Goal: Information Seeking & Learning: Learn about a topic

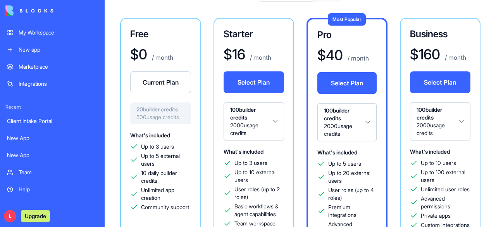
scroll to position [49, 0]
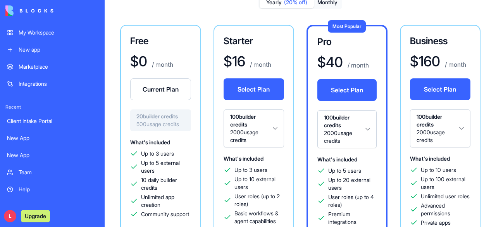
click at [159, 91] on button "Current Plan" at bounding box center [160, 89] width 61 height 22
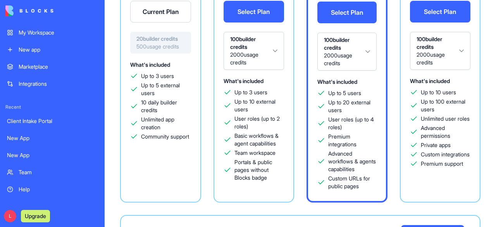
scroll to position [0, 0]
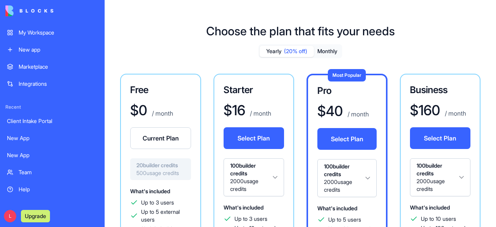
click at [206, 28] on h1 "Choose the plan that fits your needs" at bounding box center [300, 31] width 189 height 14
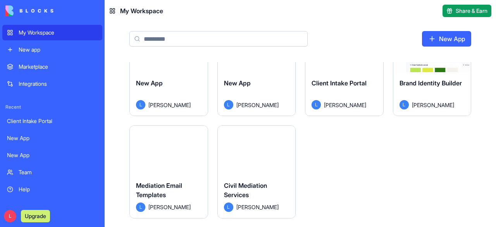
scroll to position [155, 0]
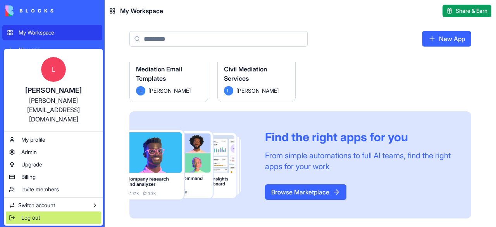
click at [44, 211] on div "Log out" at bounding box center [53, 217] width 95 height 12
